Goal: Information Seeking & Learning: Learn about a topic

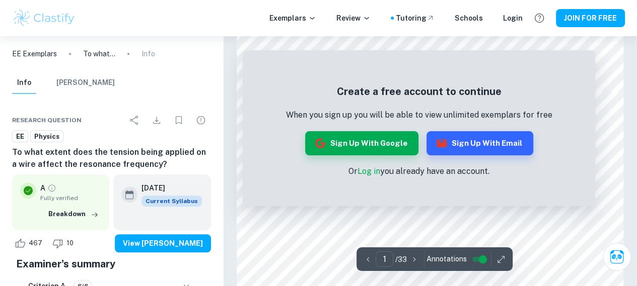
scroll to position [442, 0]
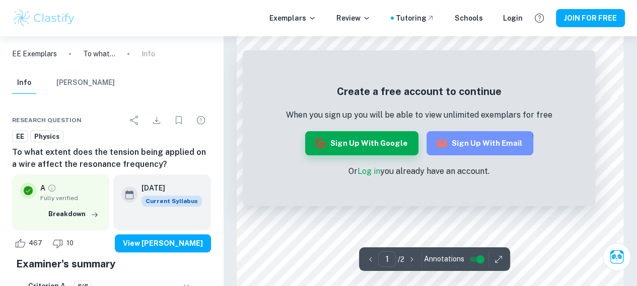
click at [476, 147] on button "Sign up with Email" at bounding box center [479, 143] width 107 height 24
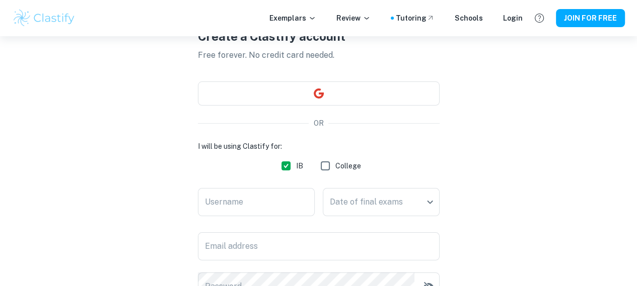
scroll to position [104, 0]
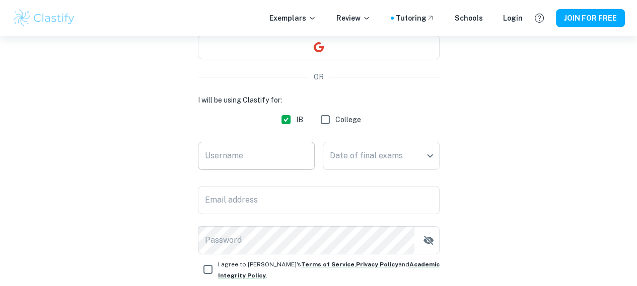
click at [282, 155] on input "Username" at bounding box center [256, 156] width 117 height 28
type input "seyon12"
click at [372, 147] on body "We value your privacy We use cookies to enhance your browsing experience, serve…" at bounding box center [318, 76] width 637 height 286
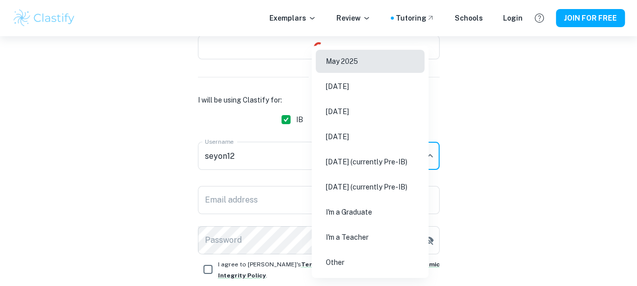
click at [359, 111] on li "[DATE]" at bounding box center [370, 111] width 109 height 23
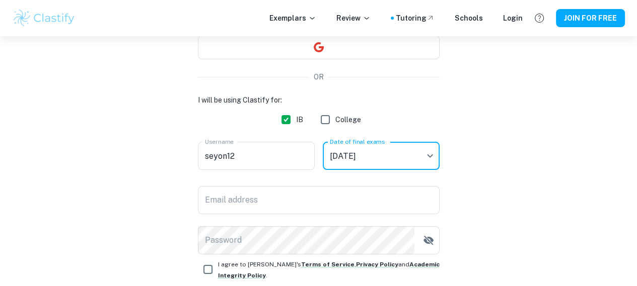
type input "M26"
click at [250, 214] on div "I will be using Clastify for: IB College Username seyon12 Username Date of fina…" at bounding box center [319, 175] width 242 height 160
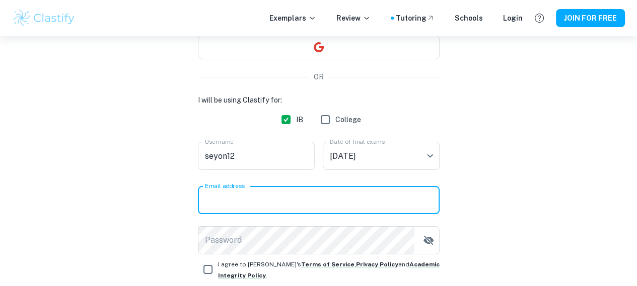
click at [249, 207] on input "Email address" at bounding box center [319, 200] width 242 height 28
type input "[EMAIL_ADDRESS][DOMAIN_NAME]"
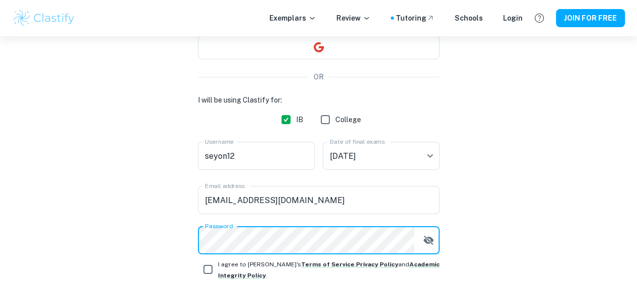
scroll to position [198, 0]
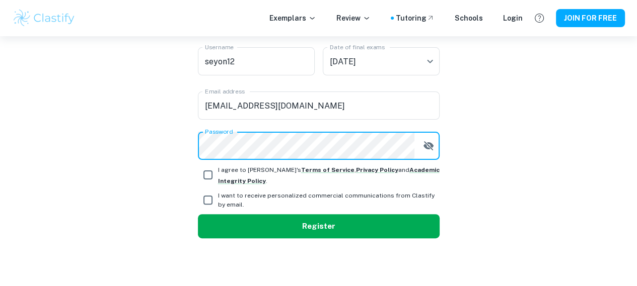
click at [210, 173] on input "I agree to [PERSON_NAME]'s Terms of Service , Privacy Policy and Academic Integ…" at bounding box center [208, 175] width 20 height 20
checkbox input "true"
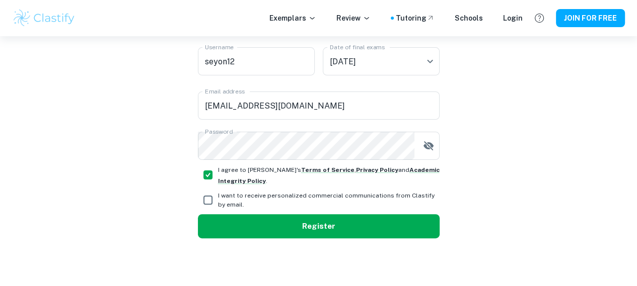
click at [248, 236] on button "Register" at bounding box center [319, 226] width 242 height 24
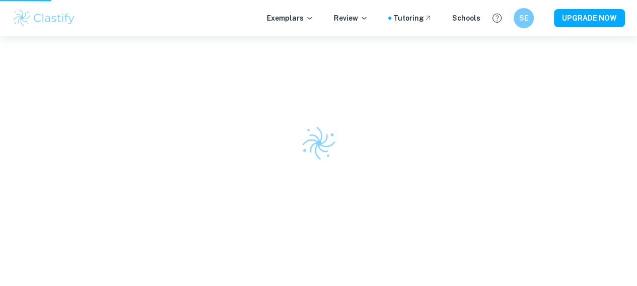
scroll to position [0, 0]
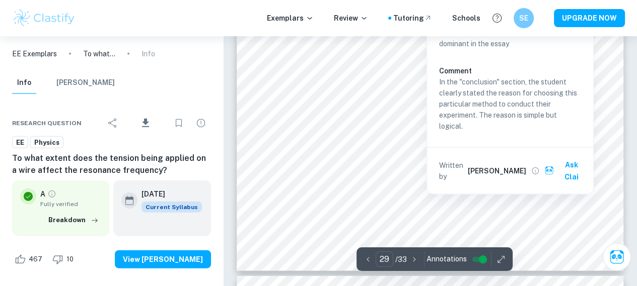
scroll to position [14729, 0]
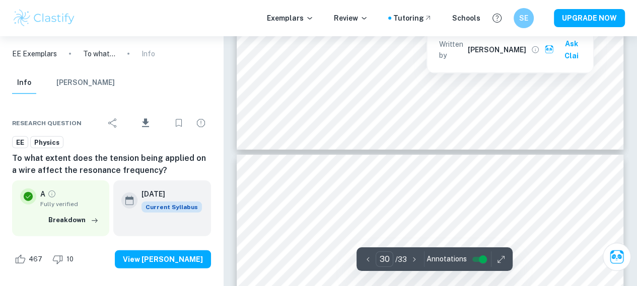
type input "29"
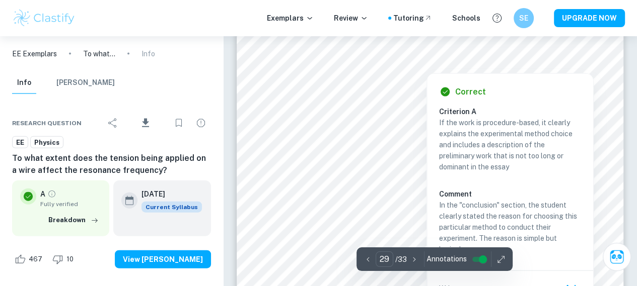
scroll to position [14570, 0]
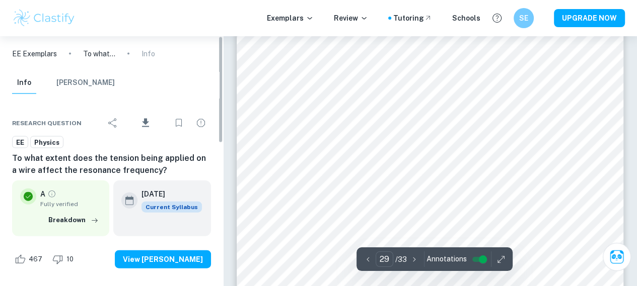
click at [70, 220] on button "Breakdown" at bounding box center [73, 220] width 55 height 15
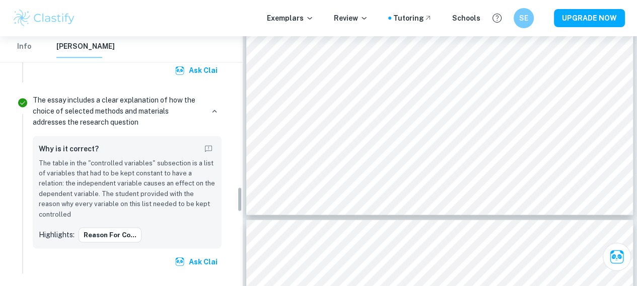
scroll to position [1460, 0]
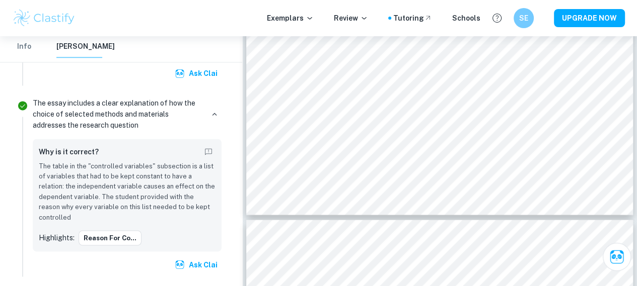
click at [135, 111] on p "The essay includes a clear explanation of how the choice of selected methods an…" at bounding box center [118, 114] width 171 height 33
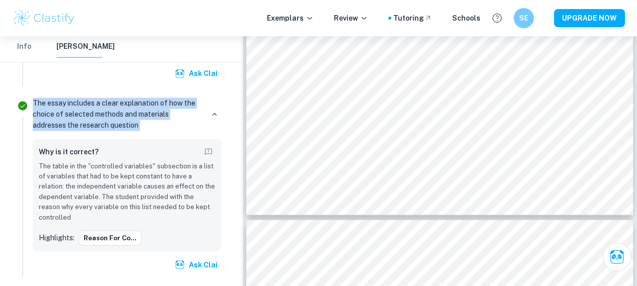
click at [135, 111] on p "The essay includes a clear explanation of how the choice of selected methods an…" at bounding box center [118, 114] width 171 height 33
click at [145, 117] on p "The essay includes a clear explanation of how the choice of selected methods an…" at bounding box center [118, 114] width 171 height 33
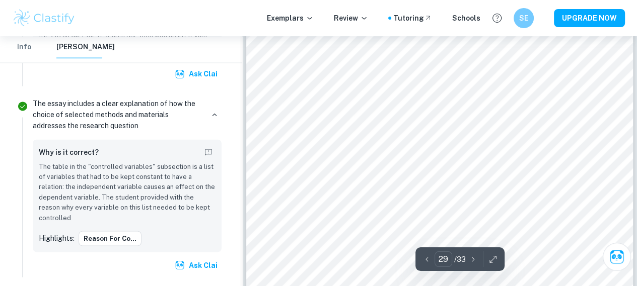
scroll to position [14272, 0]
